Goal: Use online tool/utility: Utilize a website feature to perform a specific function

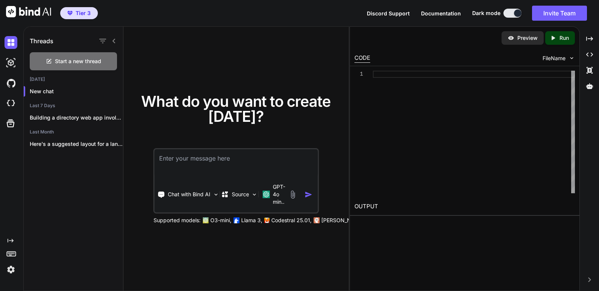
click at [35, 8] on img at bounding box center [28, 11] width 45 height 11
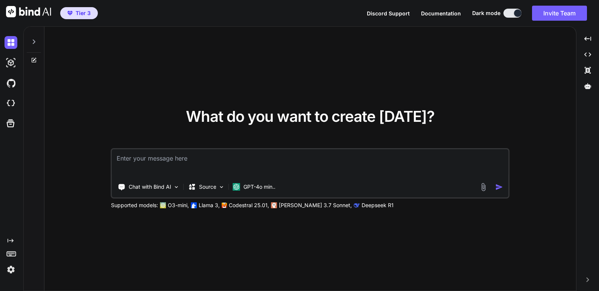
click at [34, 42] on icon at bounding box center [34, 42] width 6 height 6
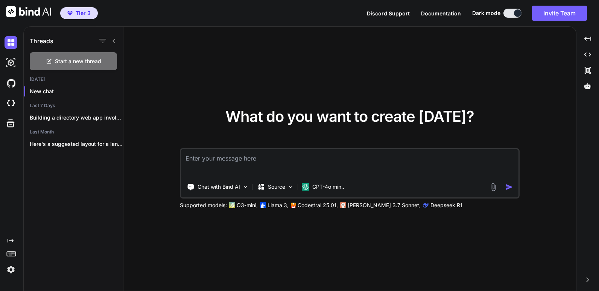
click at [113, 43] on icon at bounding box center [114, 41] width 6 height 6
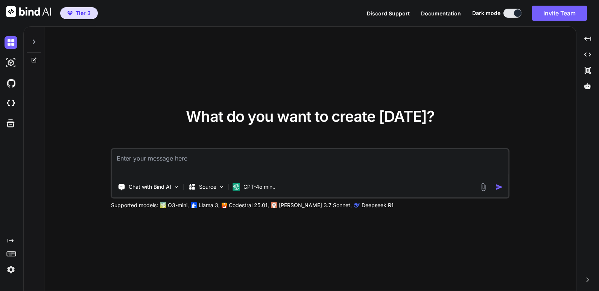
click at [10, 240] on icon "Created with Pixso." at bounding box center [11, 241] width 6 height 6
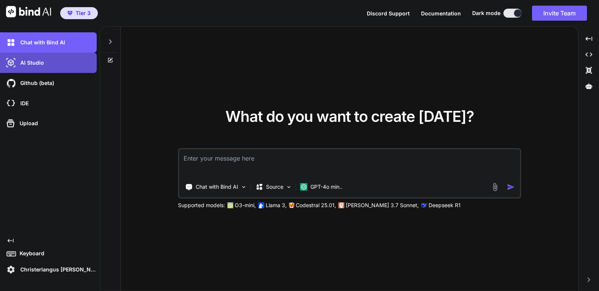
click at [33, 65] on p "AI Studio" at bounding box center [30, 63] width 27 height 8
type textarea "x"
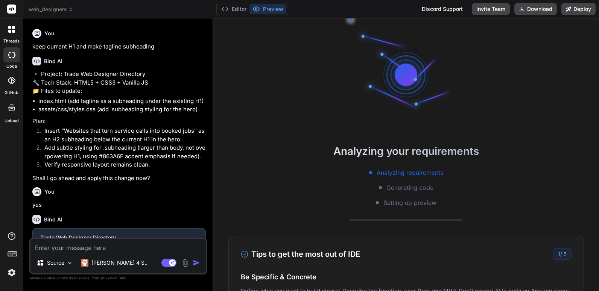
scroll to position [1258, 0]
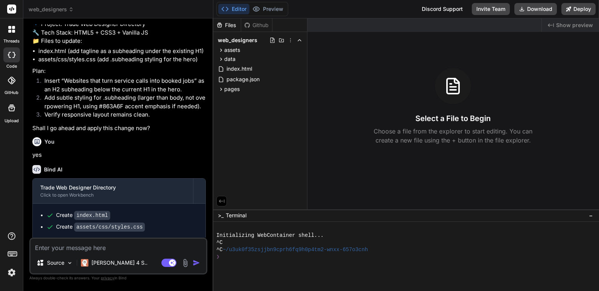
type textarea "x"
